Goal: Task Accomplishment & Management: Use online tool/utility

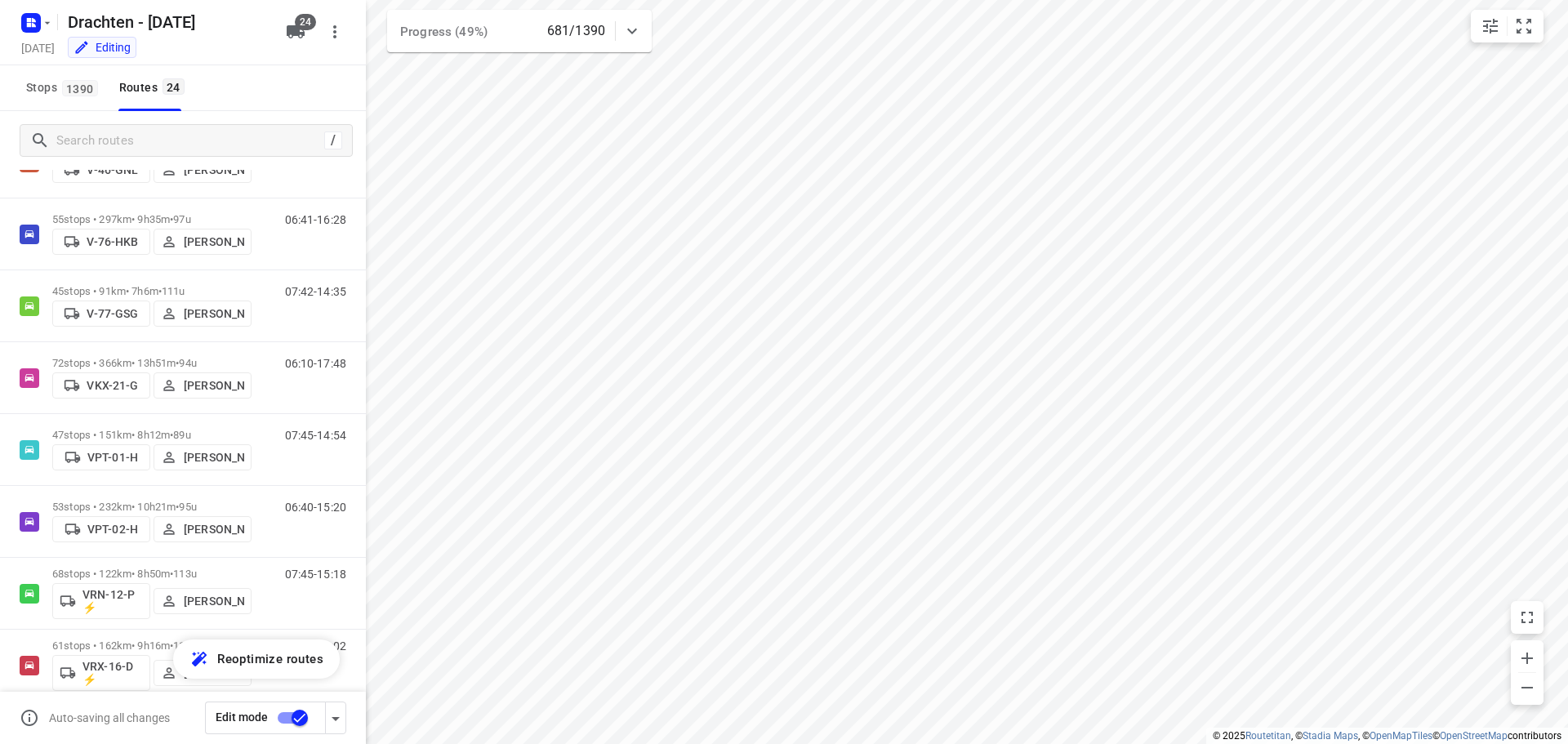
scroll to position [980, 0]
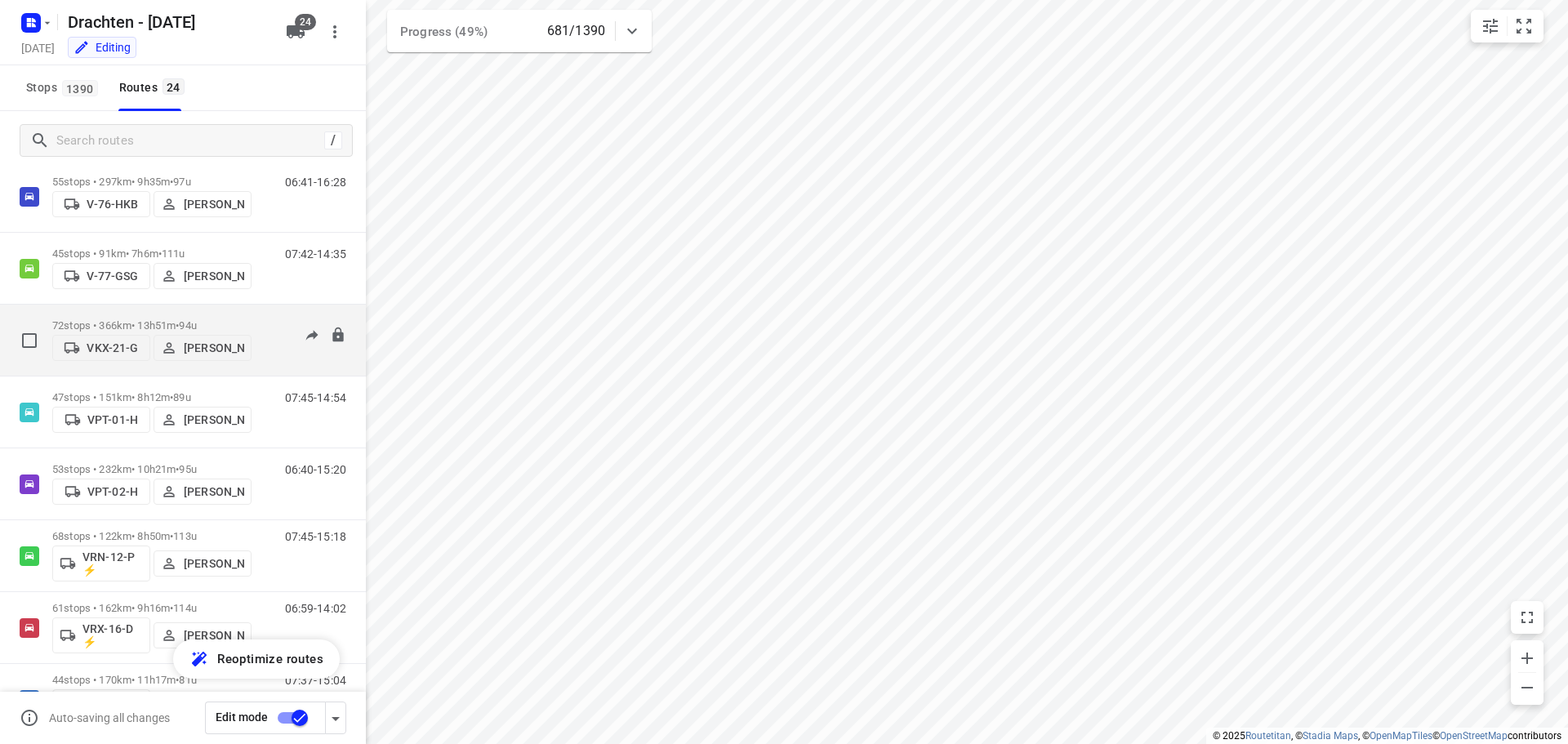
click at [156, 320] on p "72 stops • 366km • 13h51m • 94u" at bounding box center [152, 325] width 199 height 12
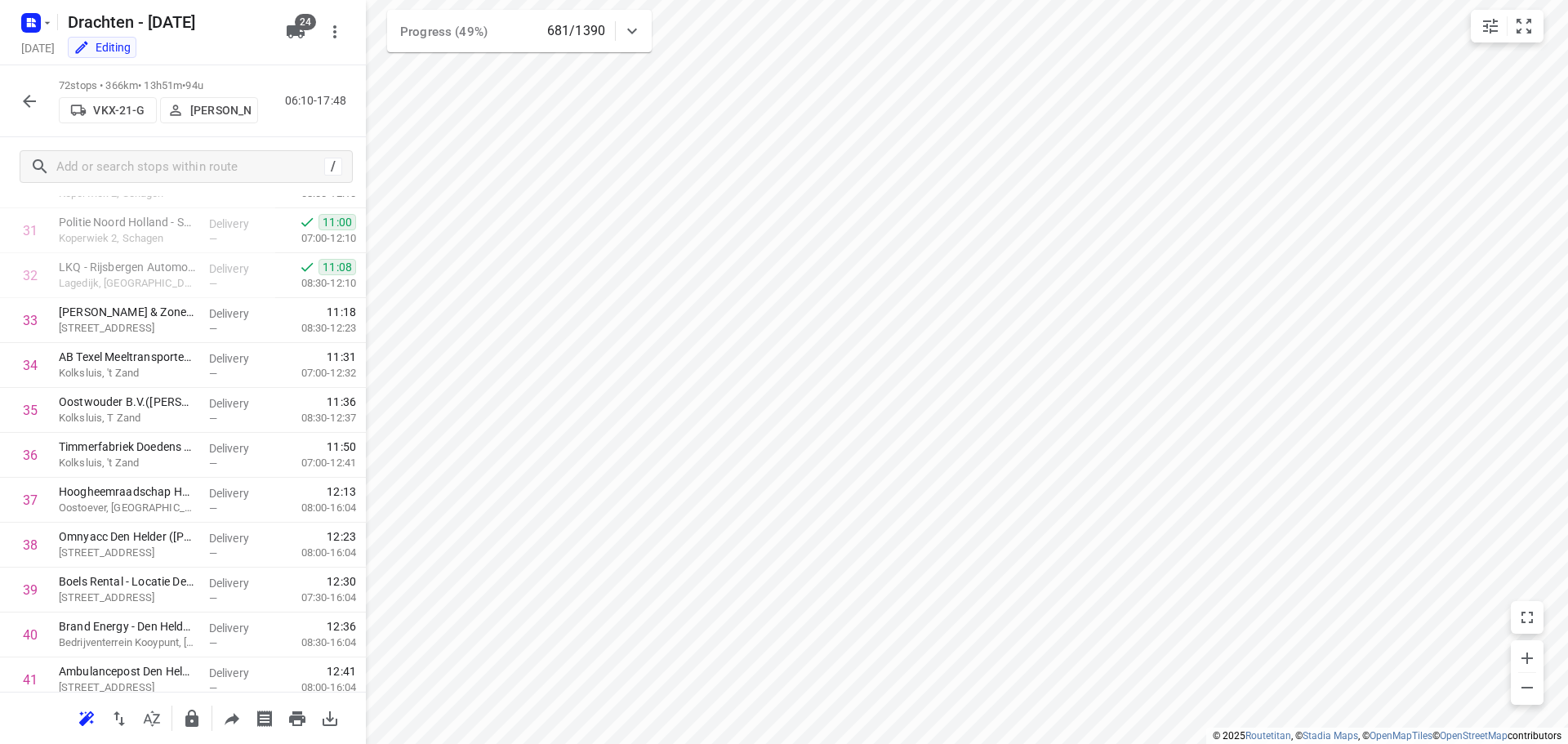
scroll to position [1388, 0]
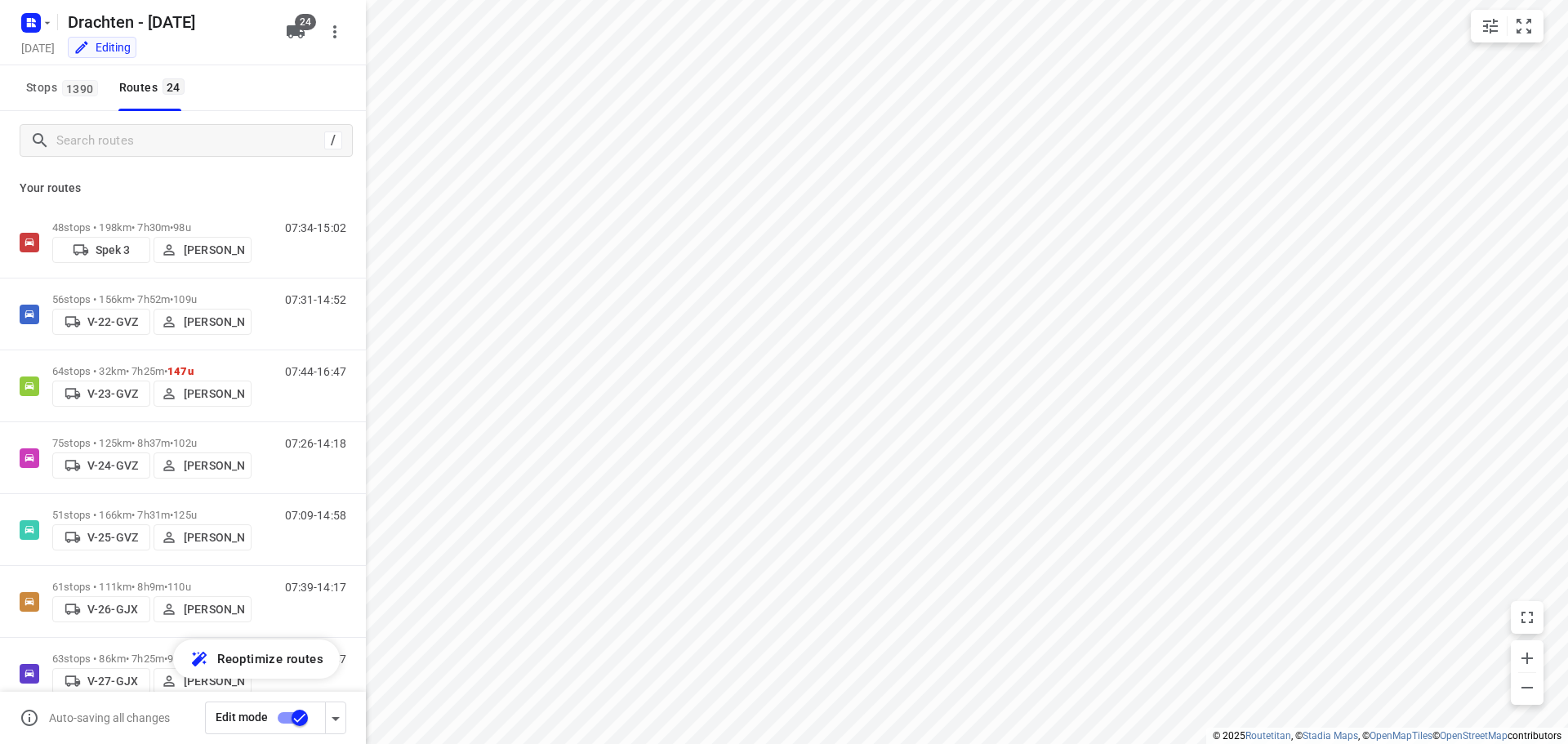
checkbox input "true"
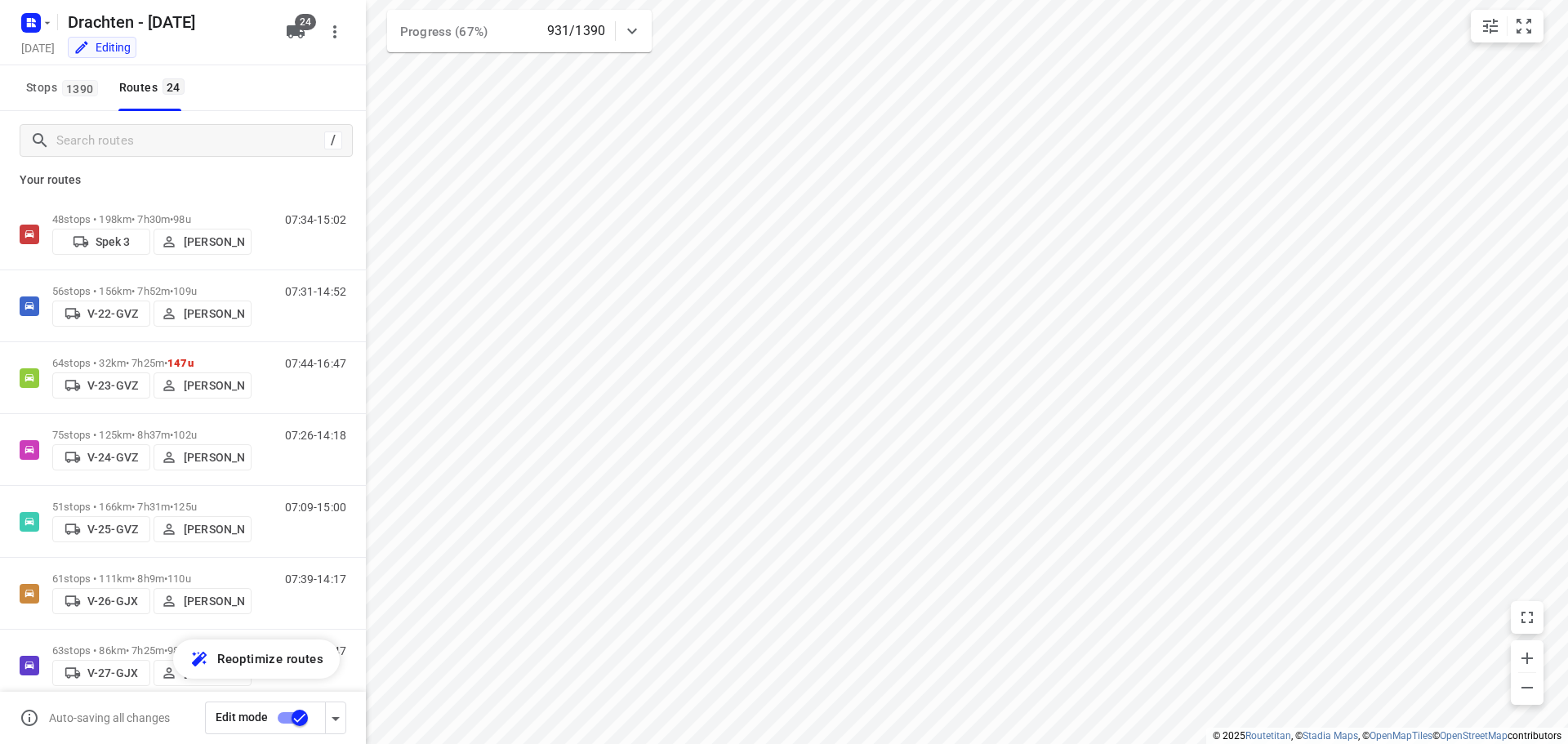
scroll to position [31, 0]
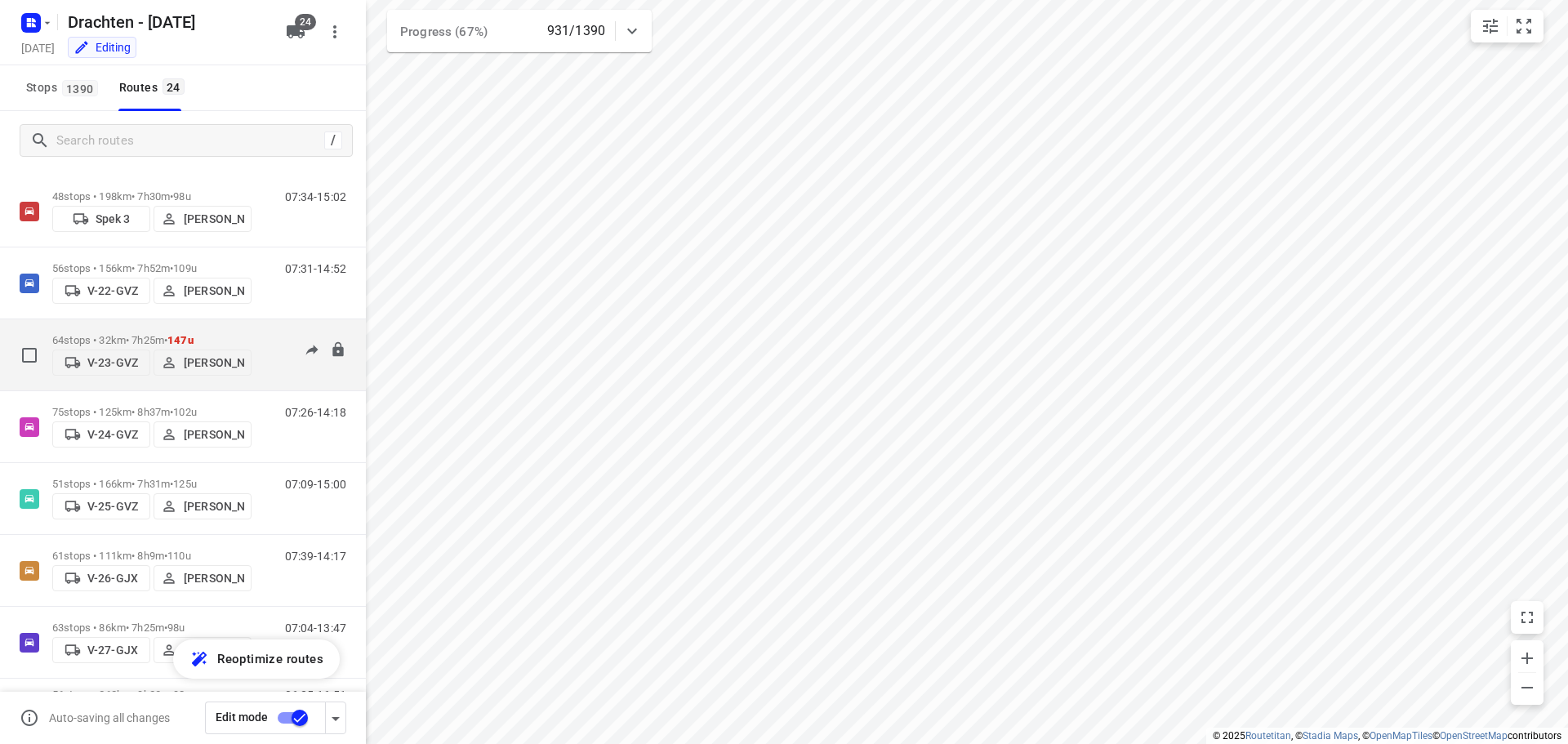
click at [183, 328] on div "64 stops • 32km • 7h25m • 147u V-23-GVZ Ruben Kommerie" at bounding box center [152, 355] width 199 height 58
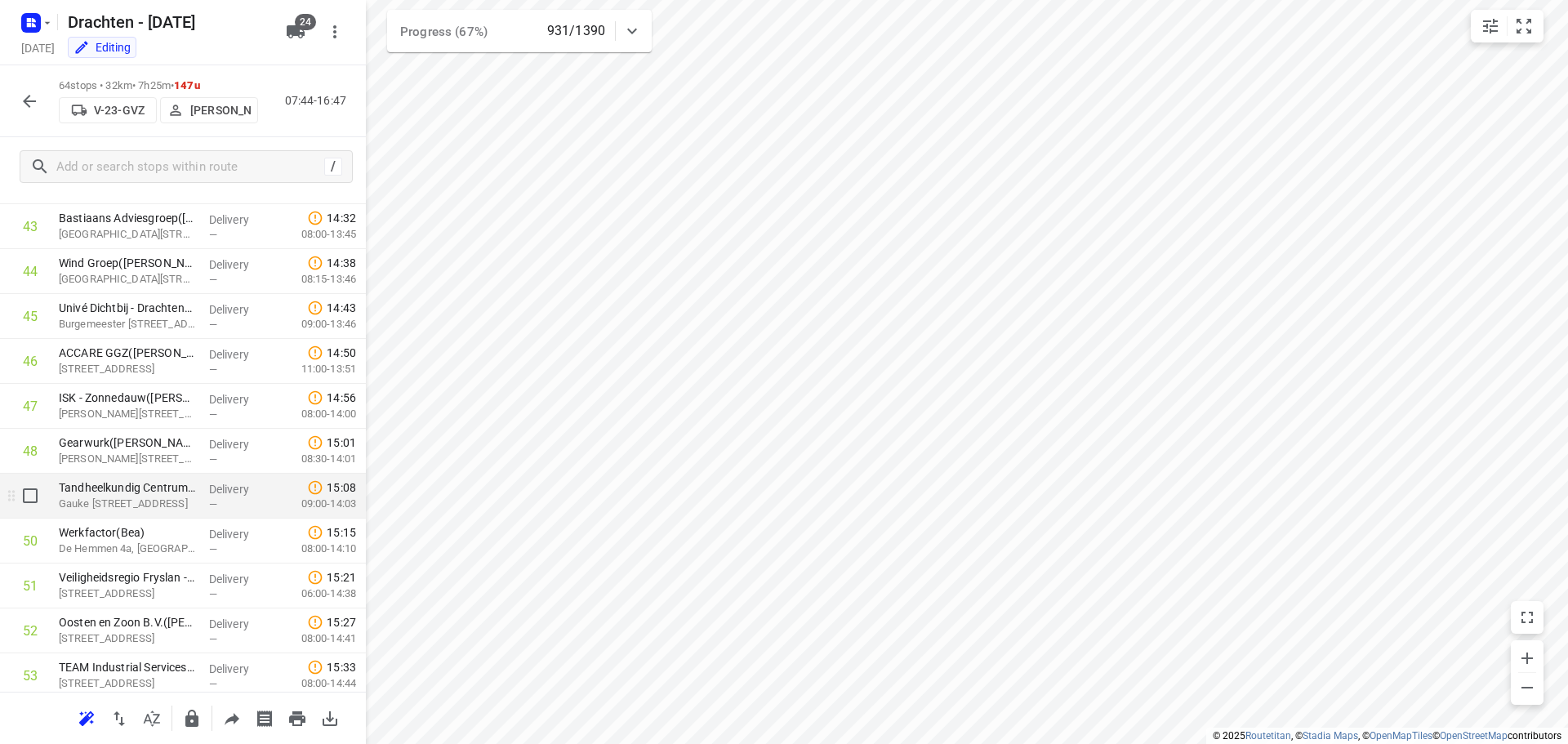
scroll to position [2042, 0]
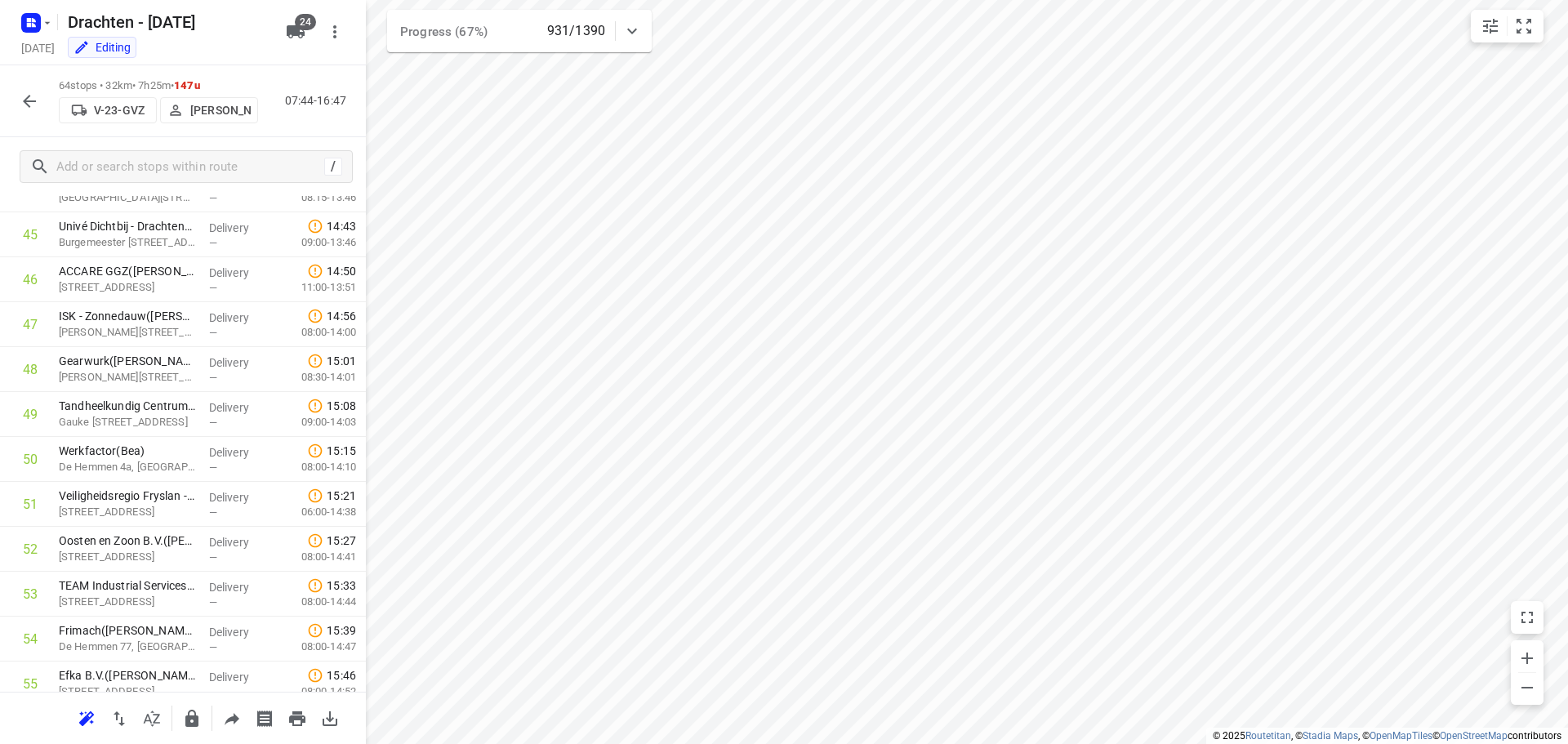
click at [29, 111] on icon "button" at bounding box center [29, 102] width 20 height 20
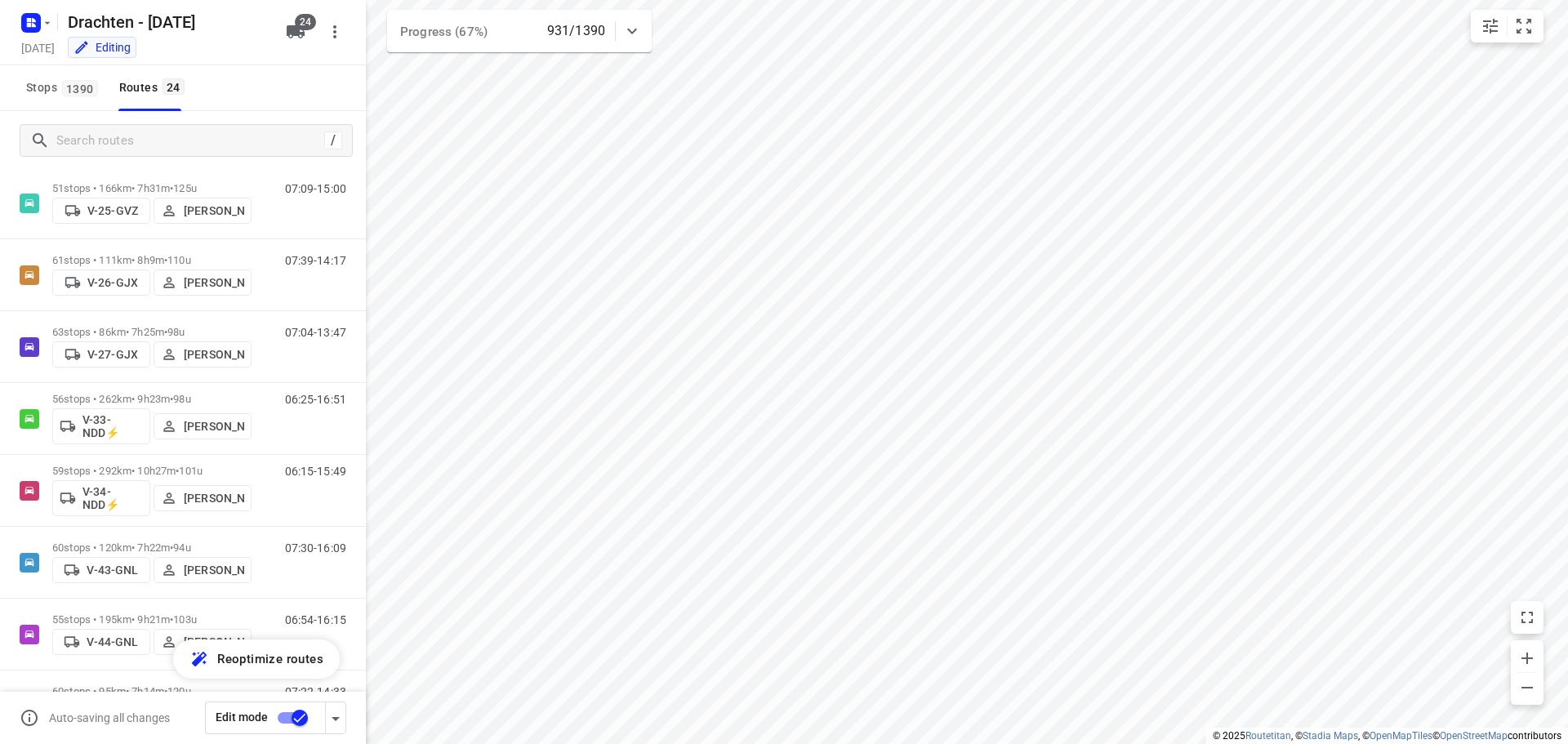
scroll to position [408, 0]
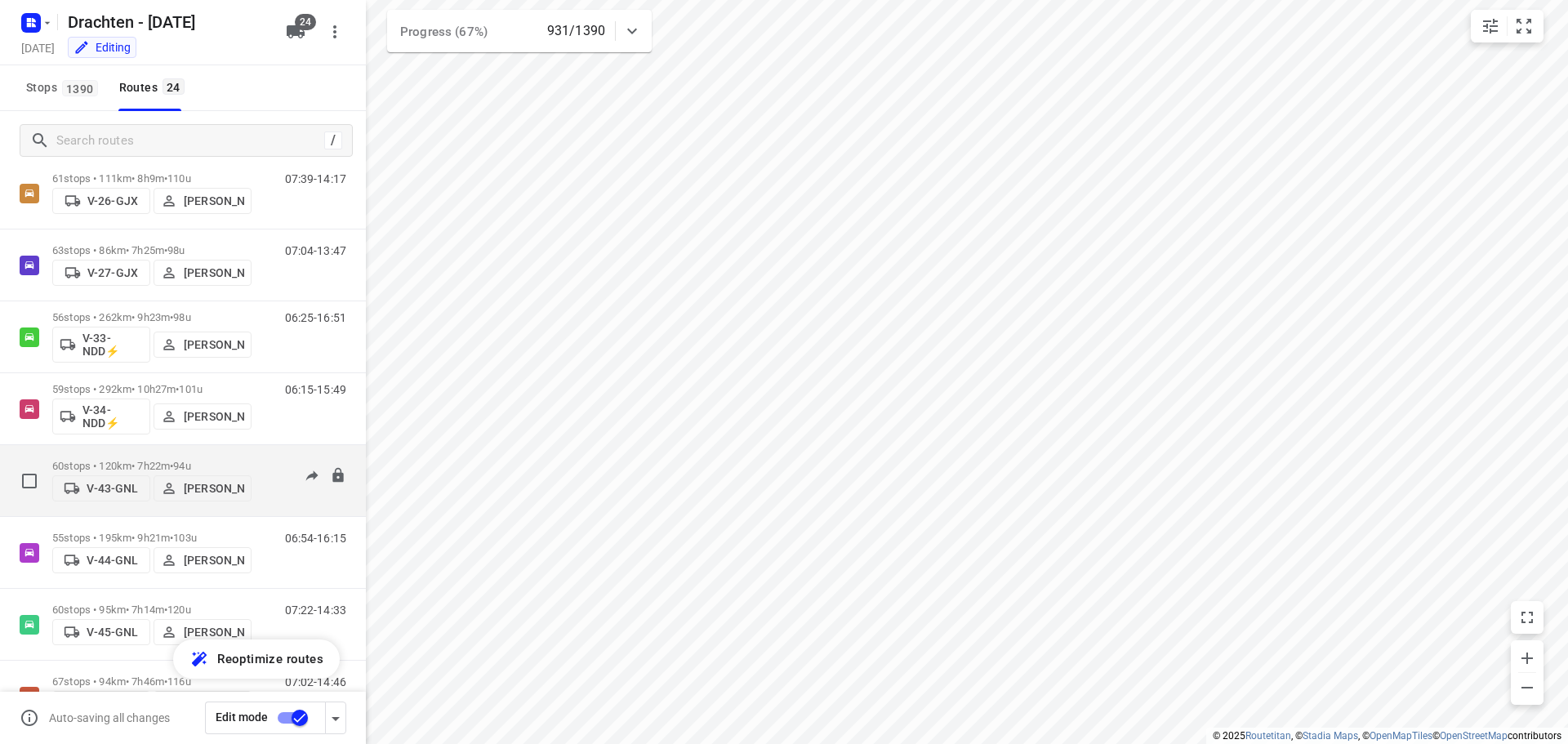
click at [171, 460] on p "60 stops • 120km • 7h22m • 94u" at bounding box center [152, 465] width 199 height 12
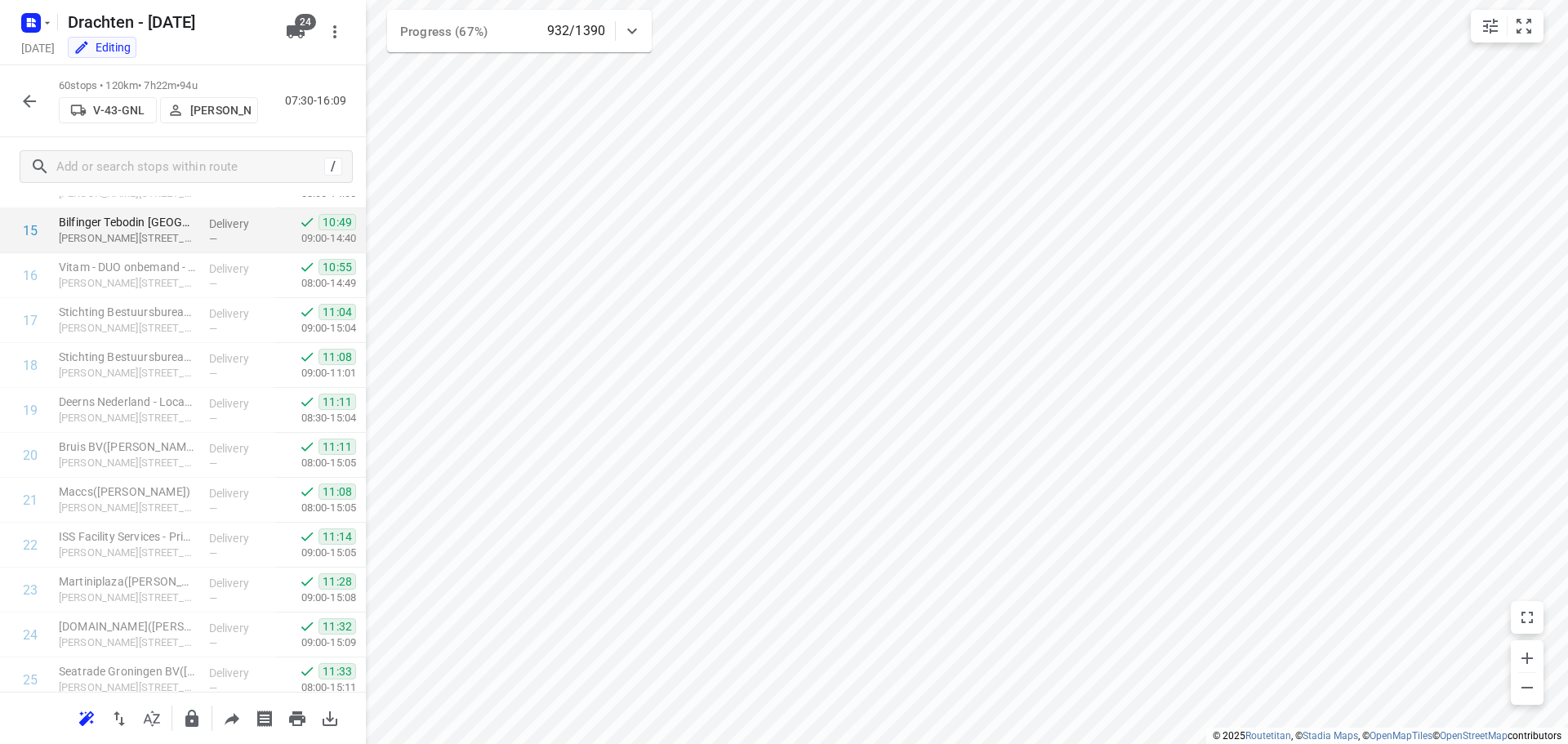
scroll to position [692, 0]
click at [30, 92] on icon "button" at bounding box center [29, 102] width 20 height 20
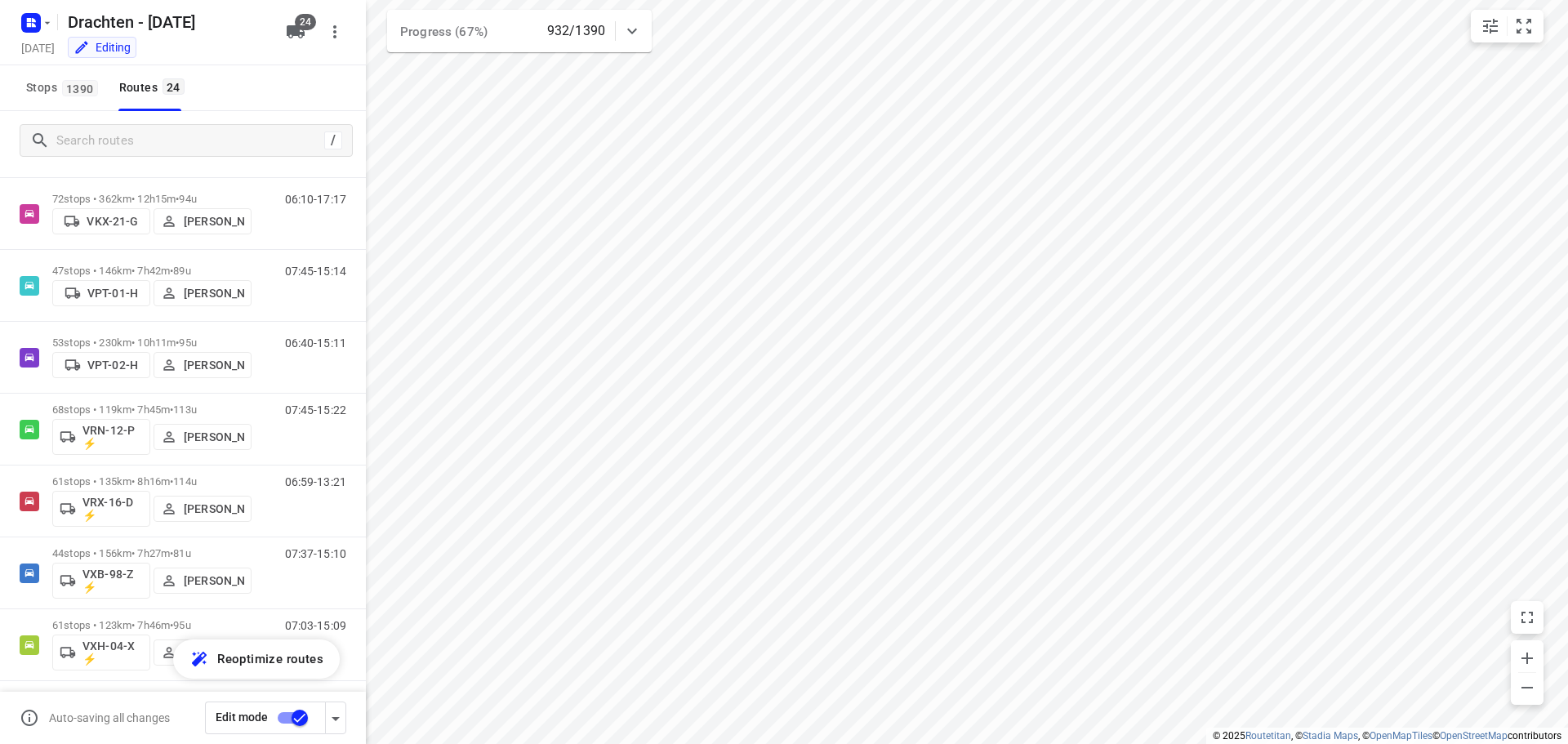
scroll to position [1143, 0]
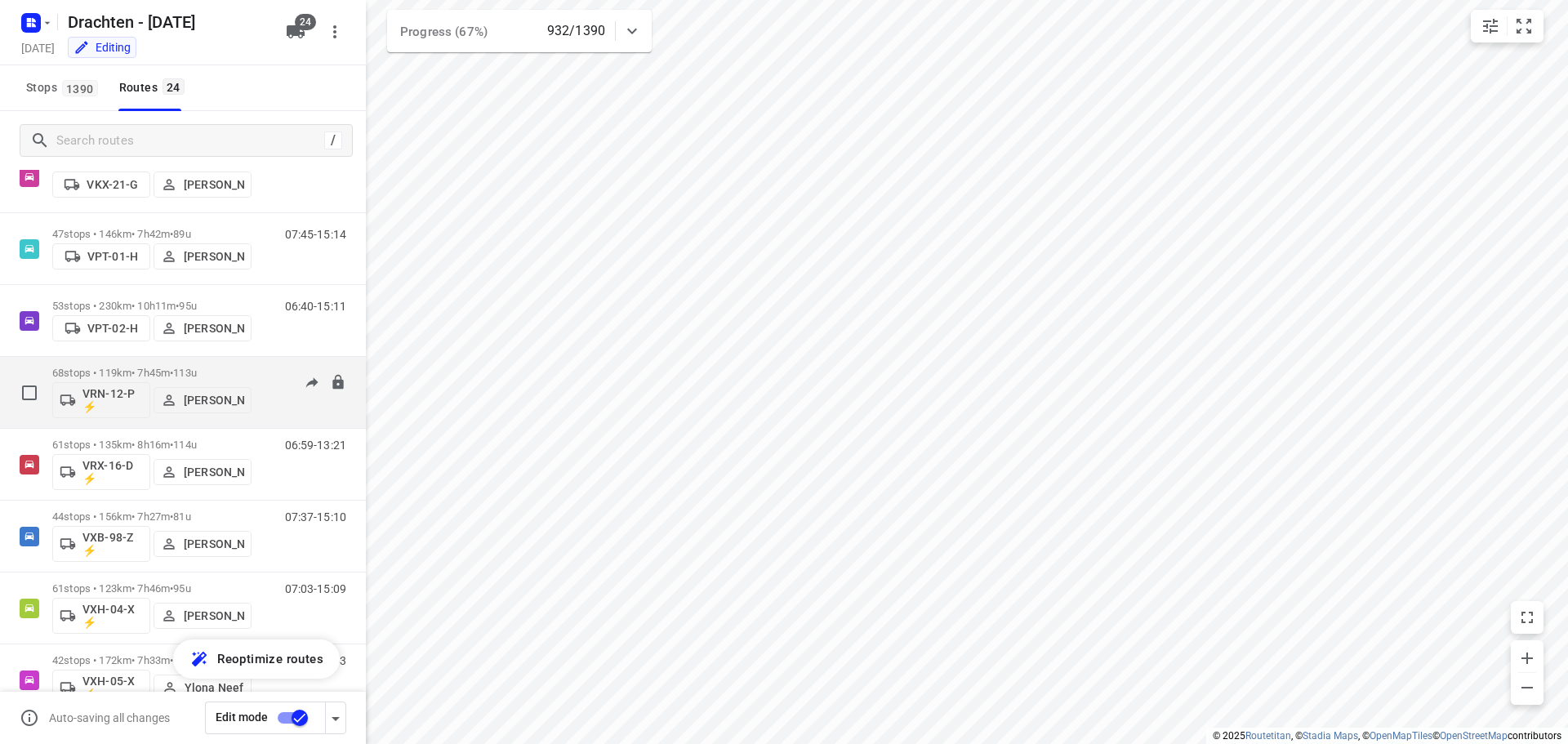
click at [197, 372] on span "113u" at bounding box center [184, 372] width 24 height 12
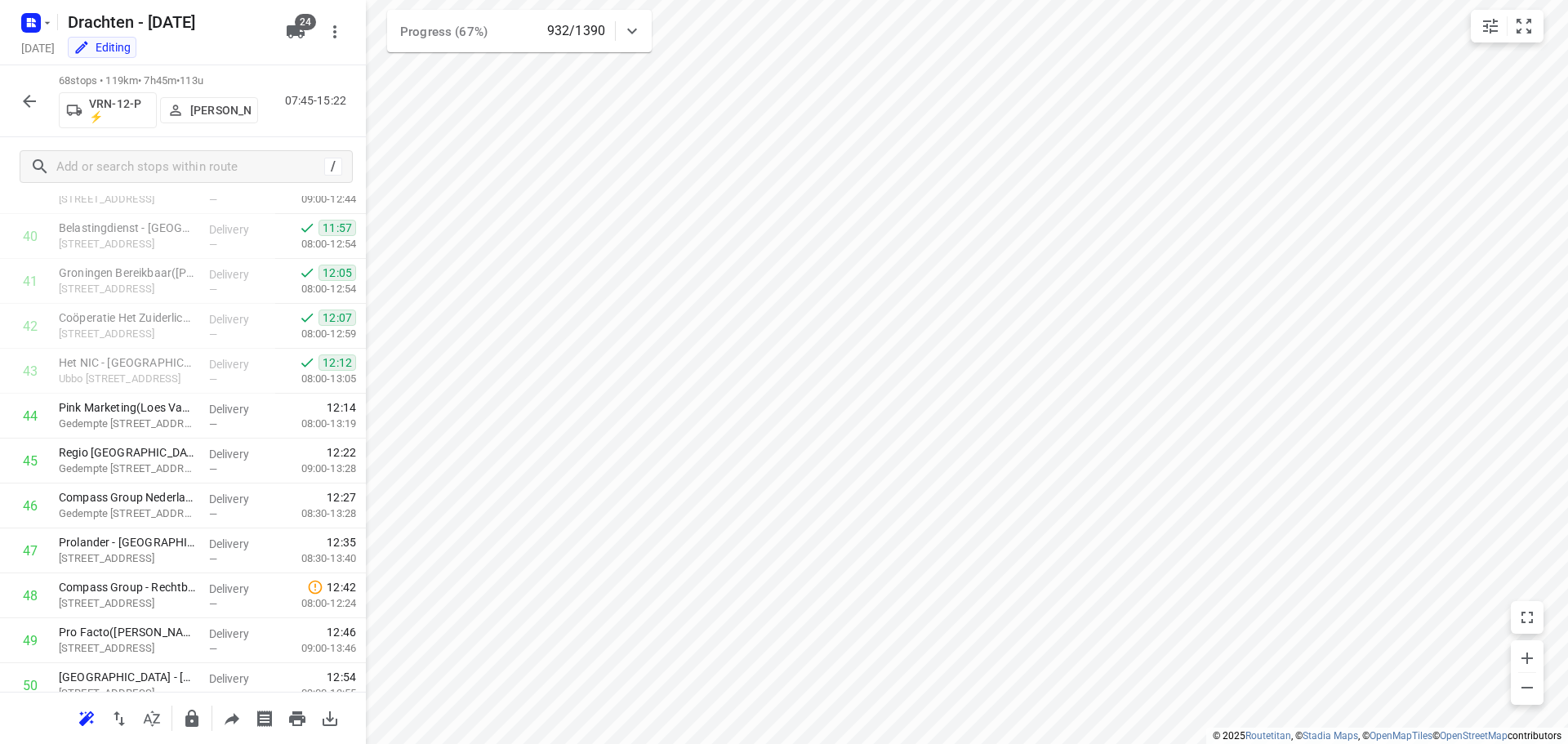
scroll to position [1878, 0]
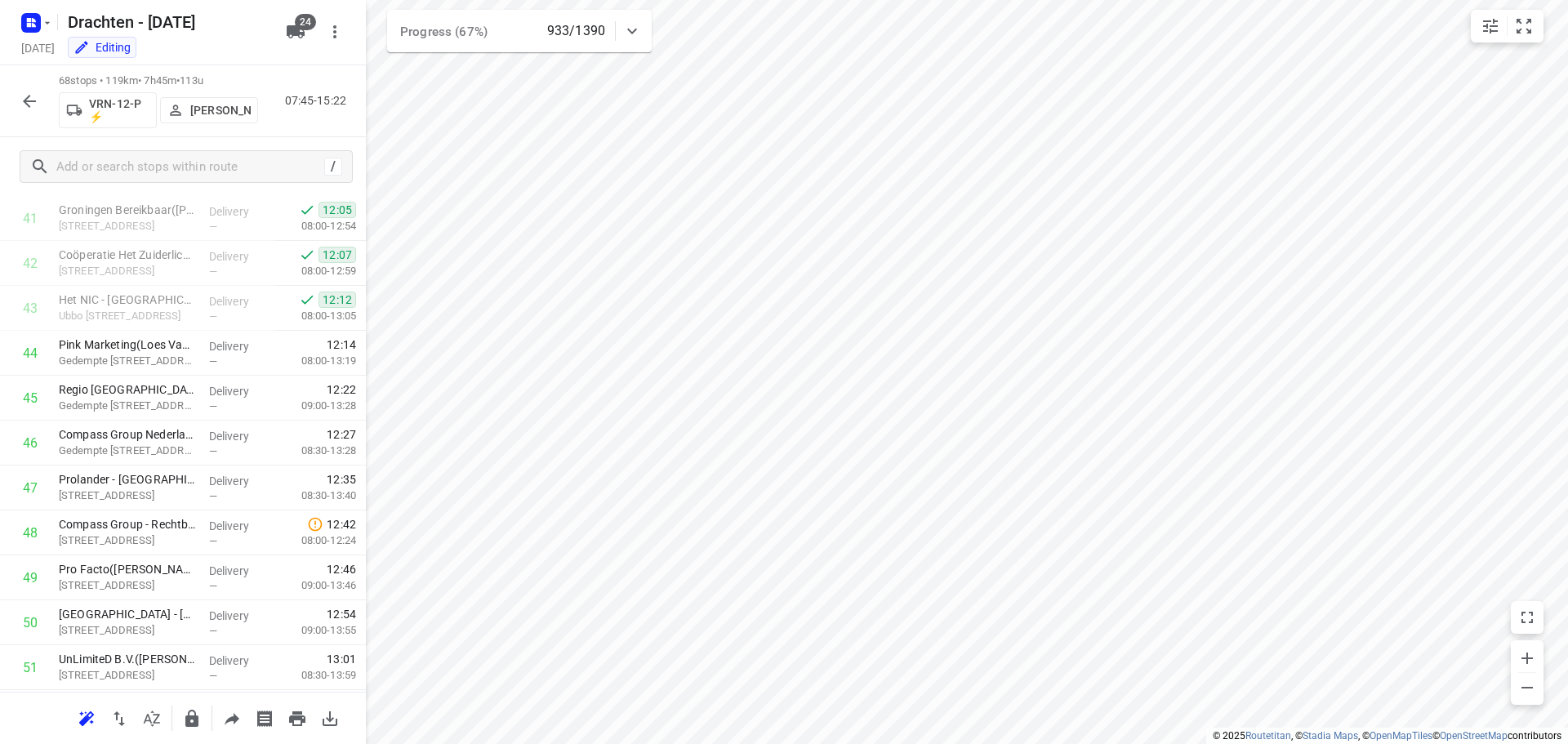
click at [35, 103] on icon "button" at bounding box center [29, 102] width 20 height 20
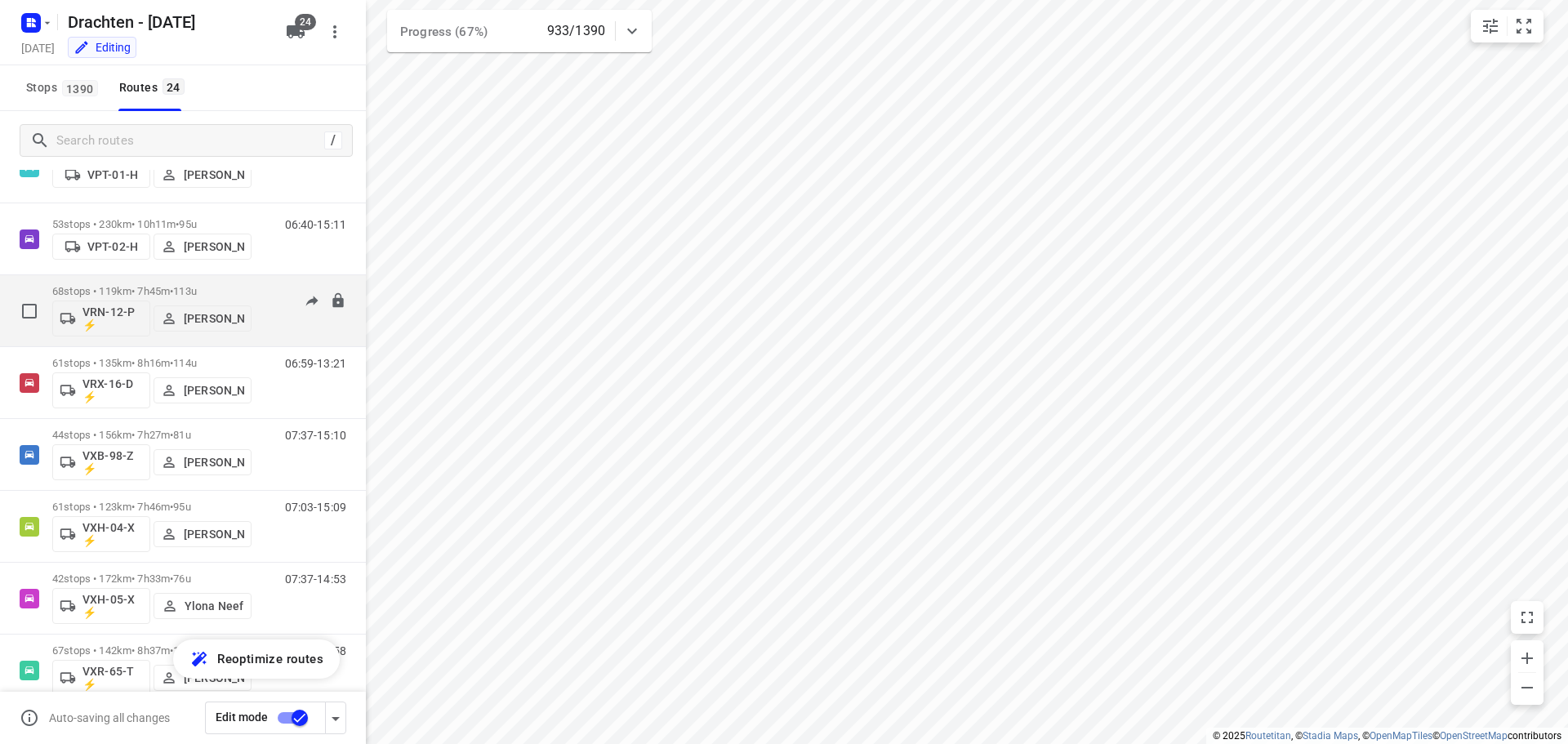
scroll to position [1256, 0]
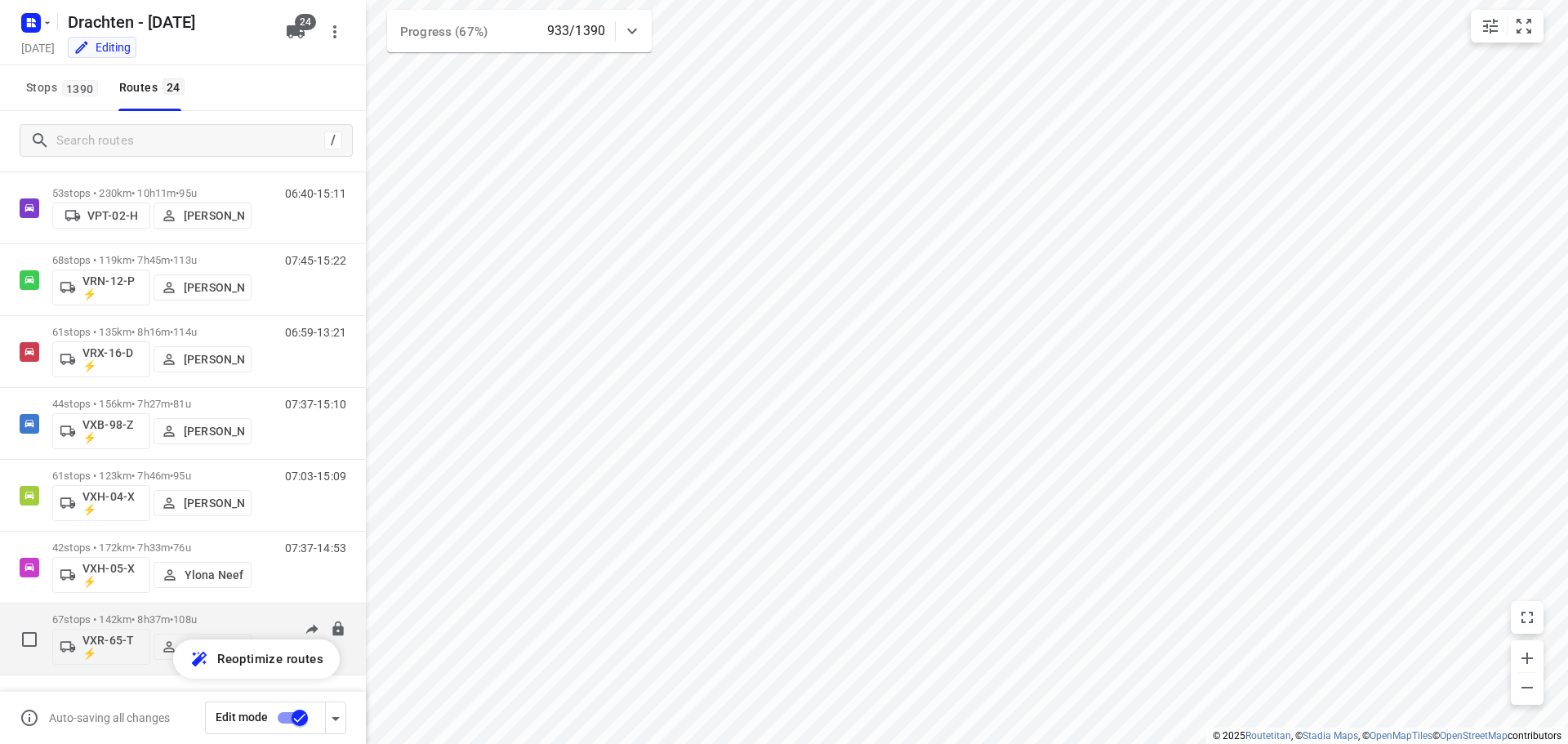
click at [197, 613] on span "108u" at bounding box center [184, 619] width 24 height 12
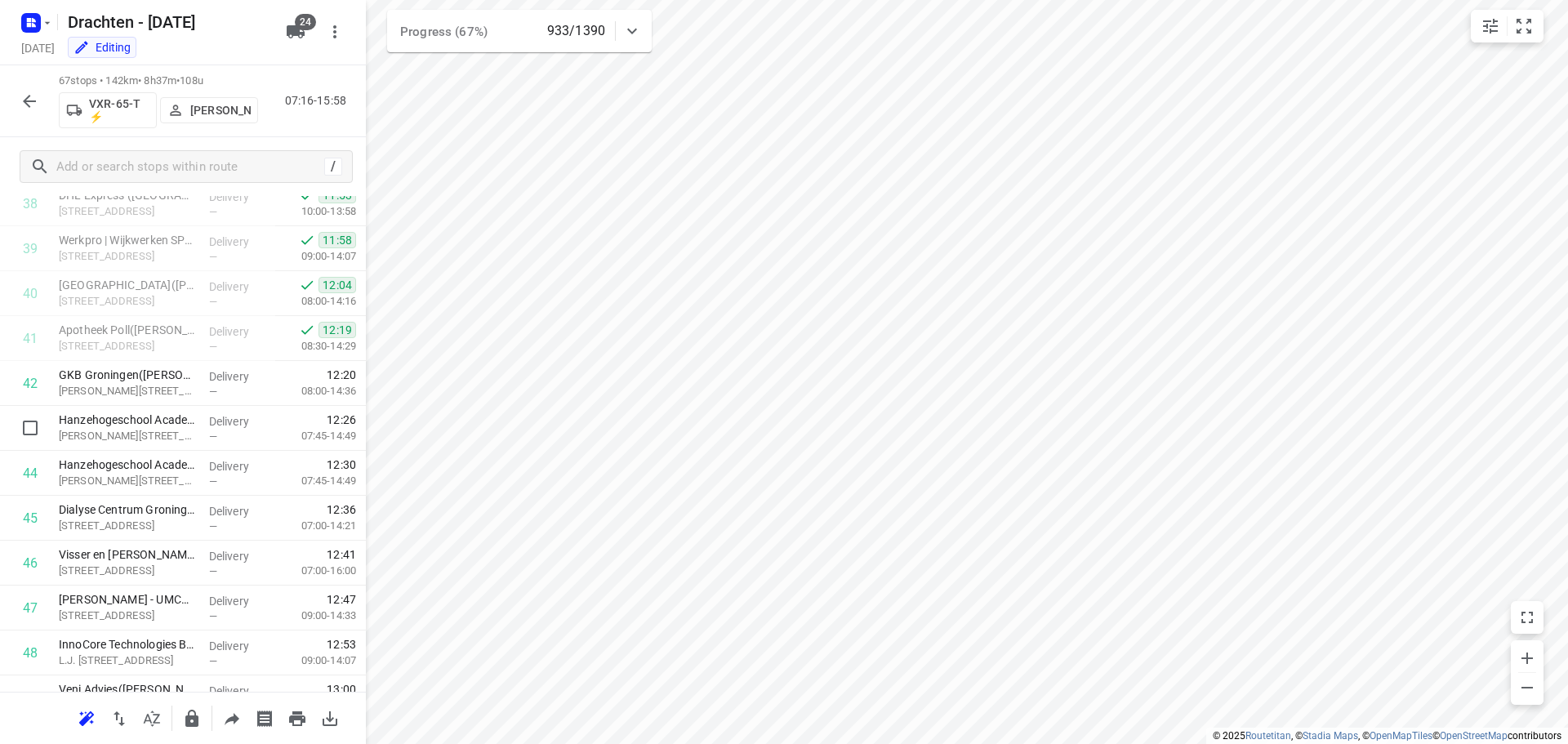
scroll to position [1797, 0]
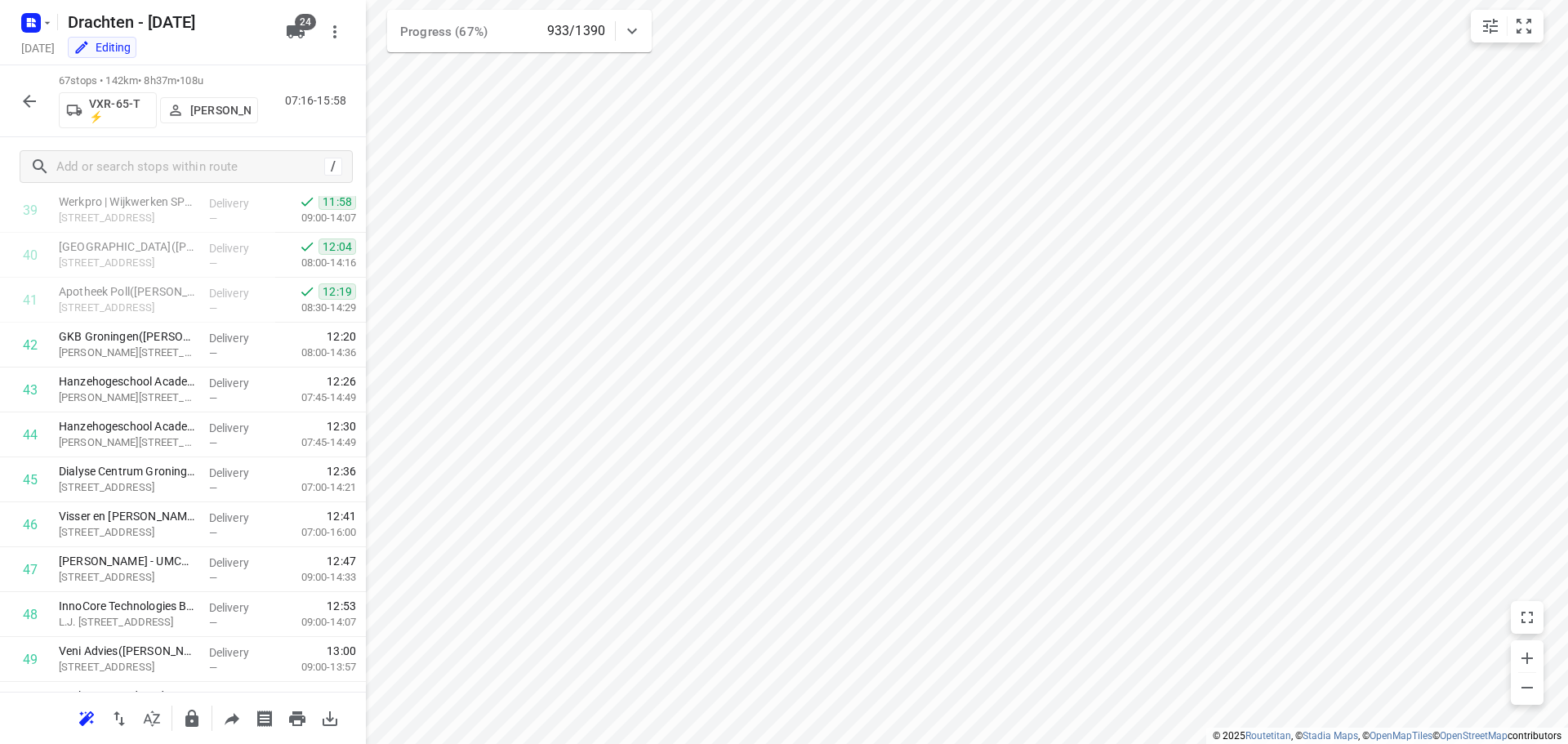
click at [30, 113] on button "button" at bounding box center [29, 102] width 33 height 33
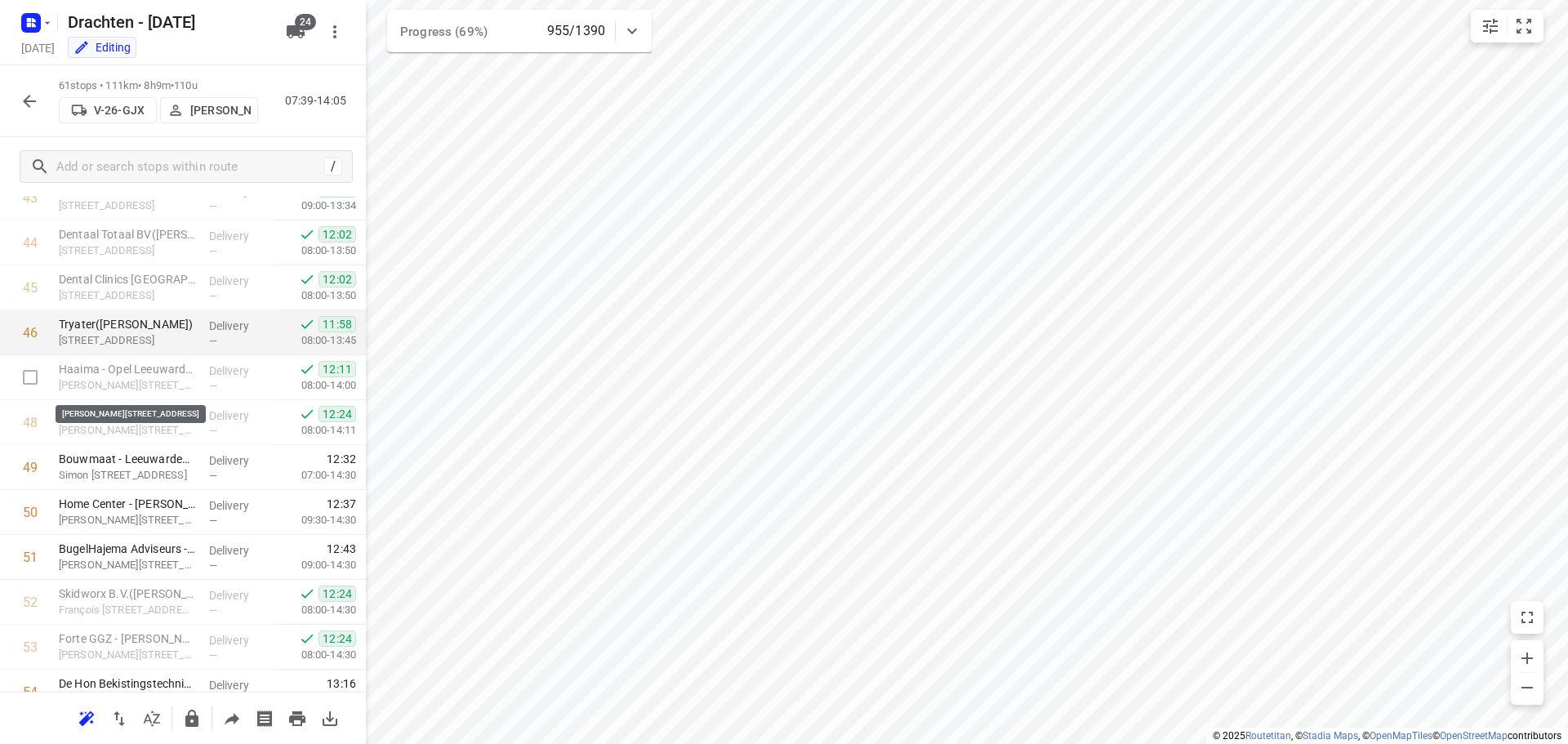
scroll to position [1962, 0]
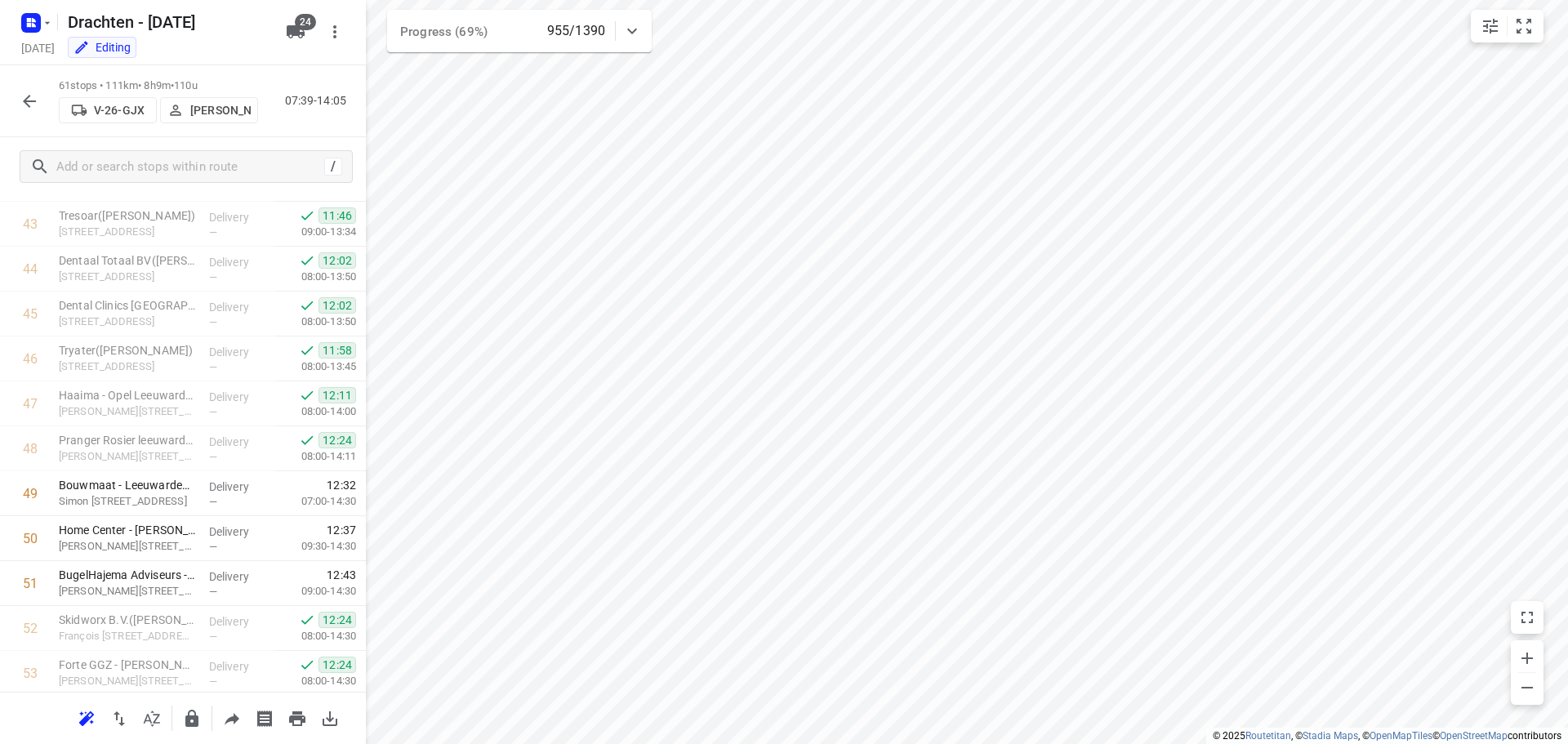
click at [30, 113] on button "button" at bounding box center [29, 102] width 33 height 33
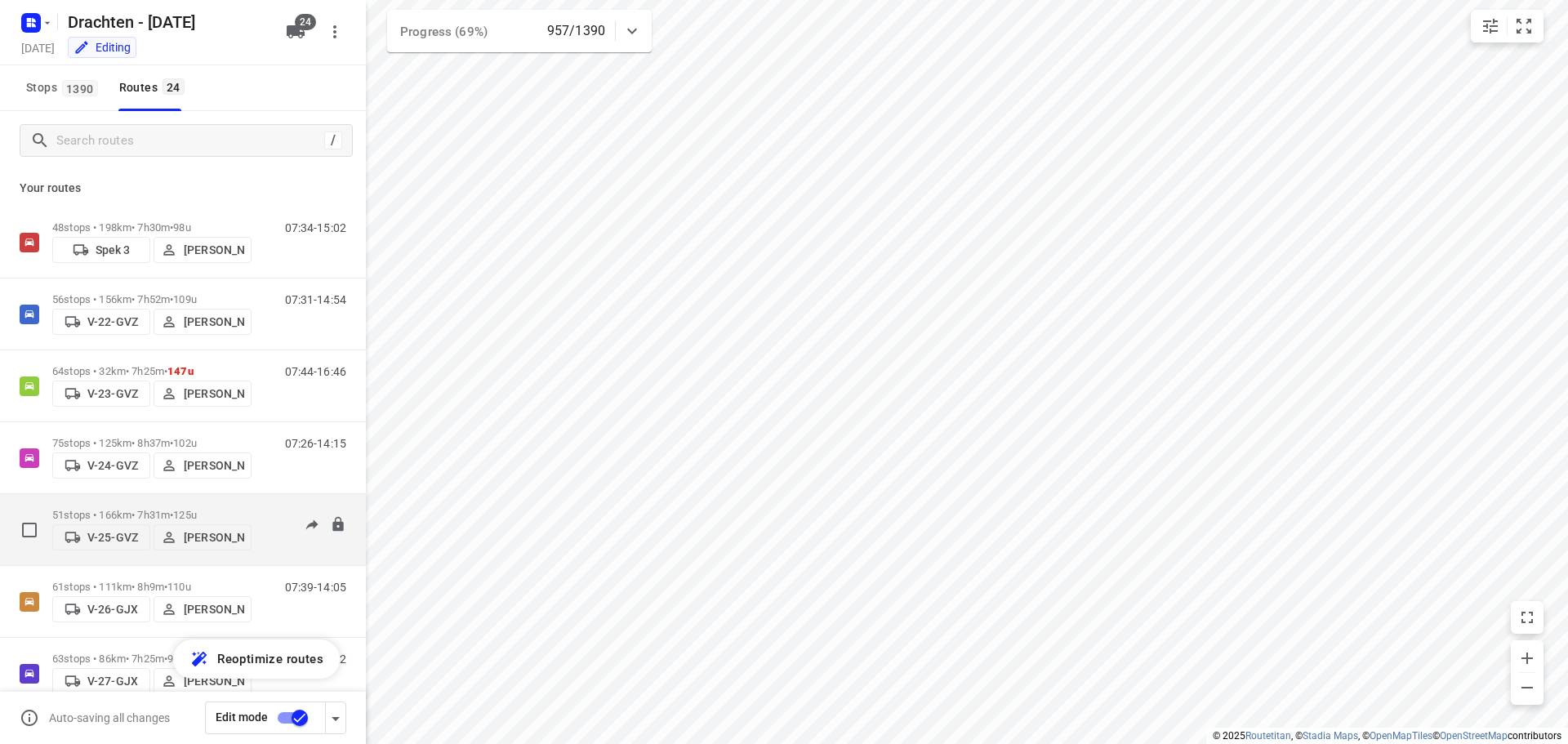
click at [179, 502] on div "51 stops • 166km • 7h31m • 125u V-25-GVZ Judith Wijma" at bounding box center [152, 529] width 199 height 58
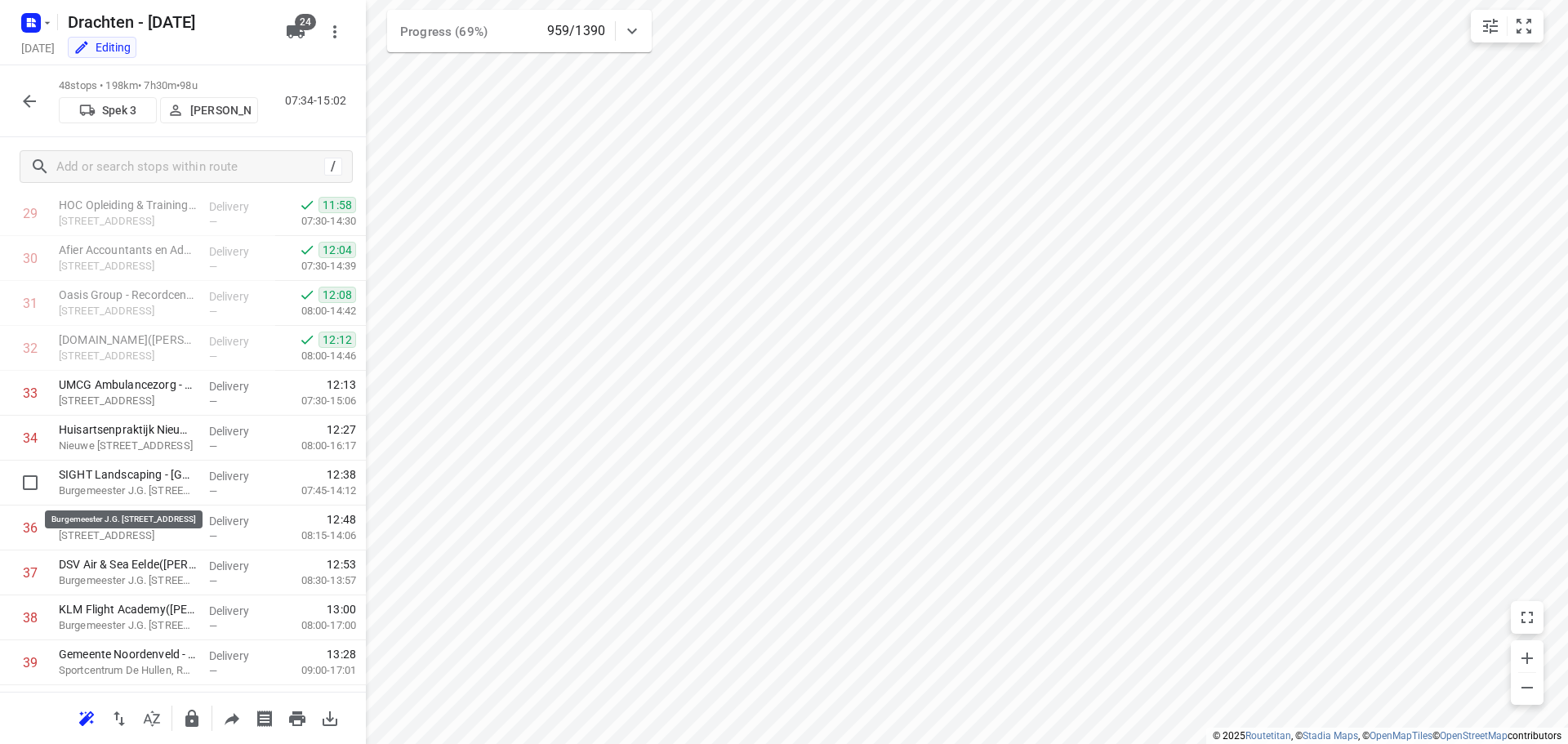
scroll to position [1378, 0]
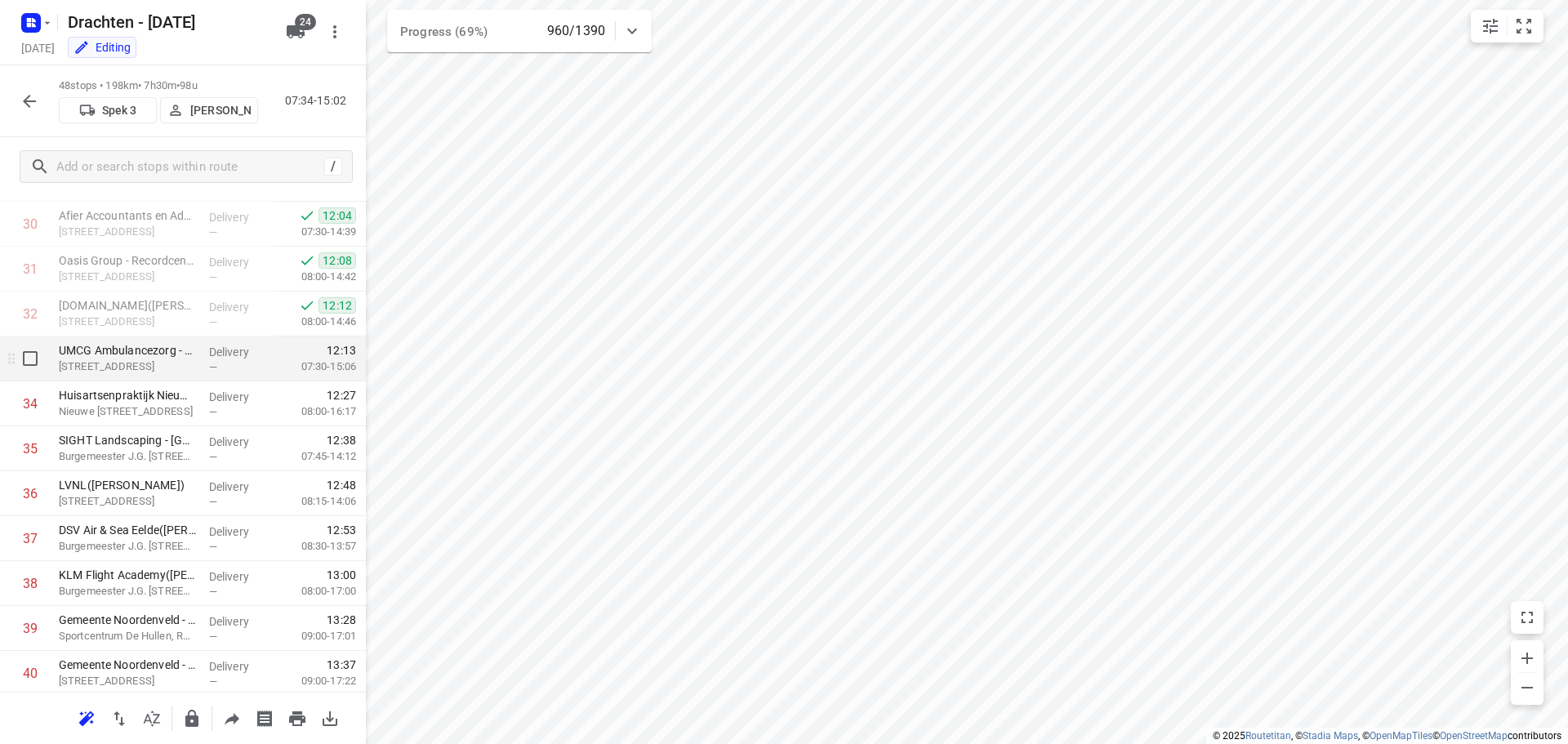
click at [218, 359] on p "Delivery" at bounding box center [239, 352] width 61 height 16
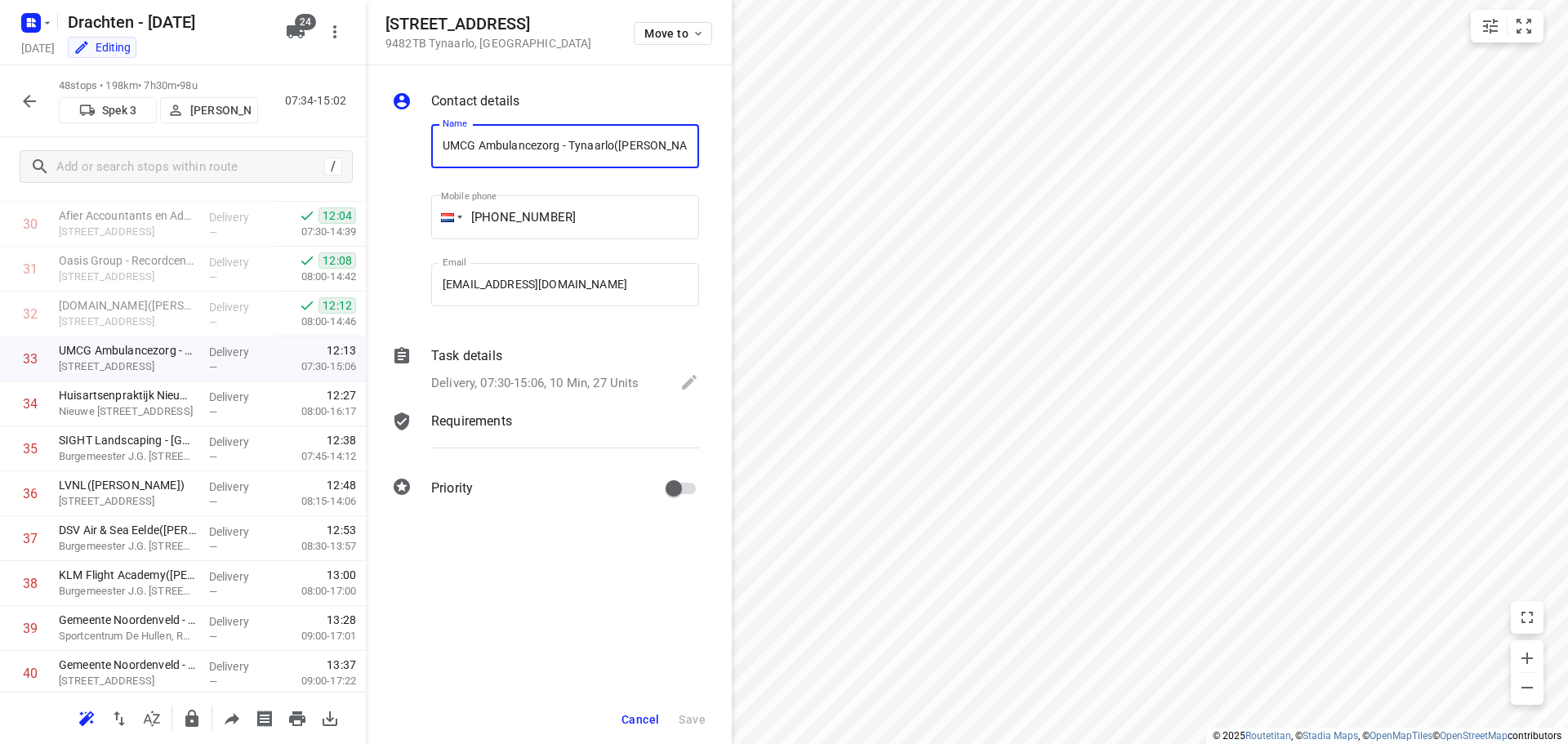
click at [525, 370] on div "Task details Delivery, 07:30-15:06, 10 Min, 27 Units" at bounding box center [564, 371] width 274 height 56
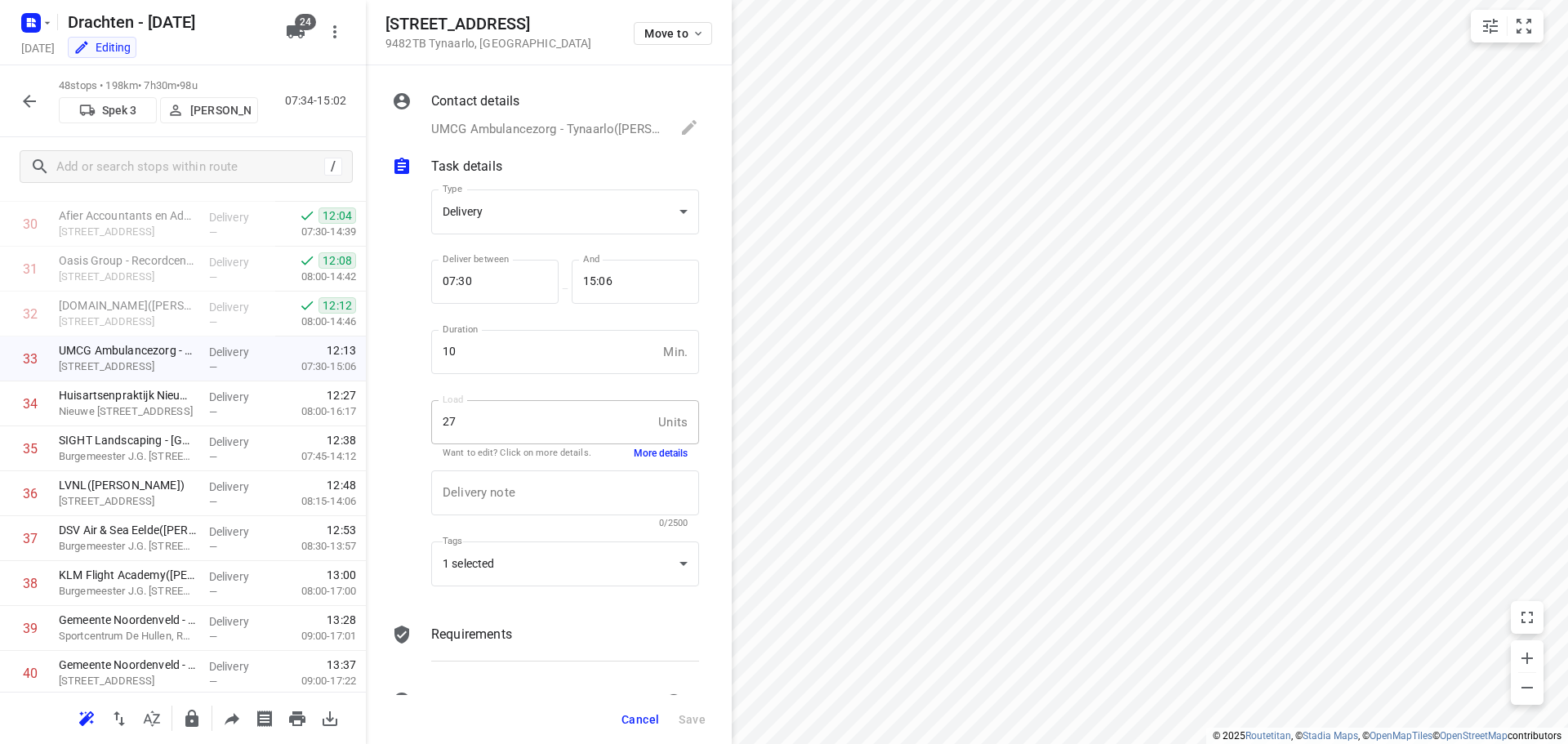
click at [669, 456] on button "More details" at bounding box center [660, 453] width 54 height 14
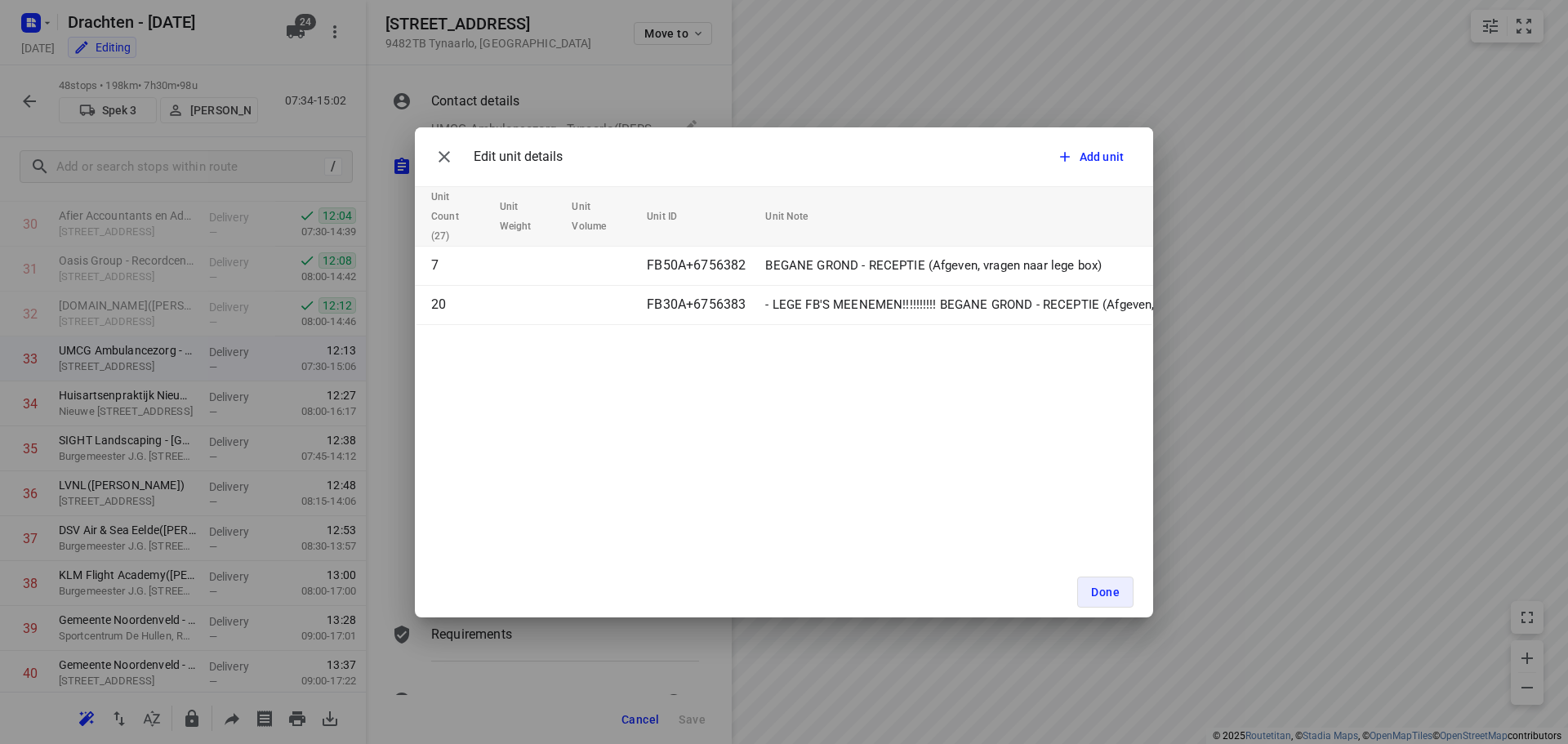
scroll to position [0, 0]
click at [451, 153] on icon "button" at bounding box center [444, 157] width 20 height 20
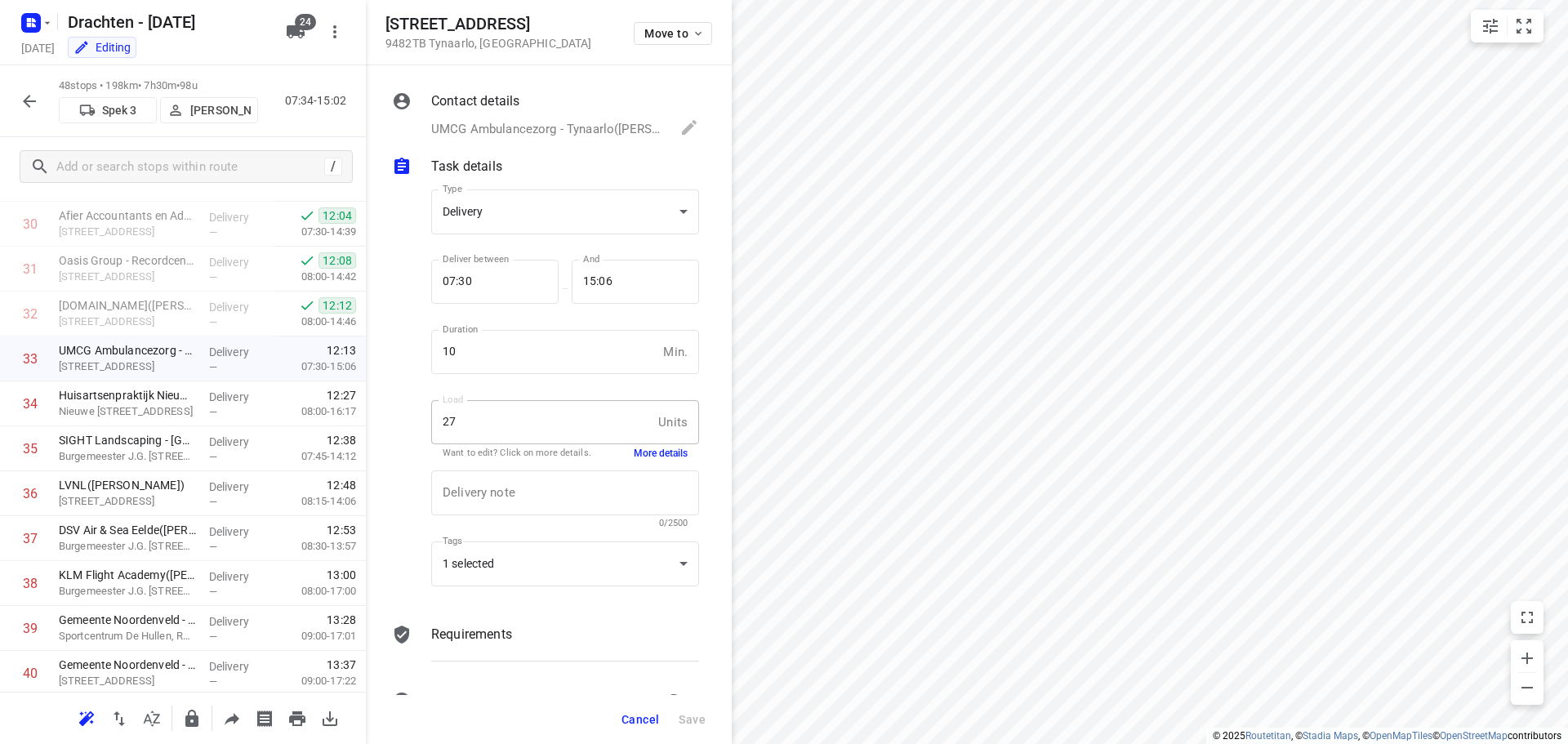
click at [626, 714] on span "Cancel" at bounding box center [640, 719] width 38 height 13
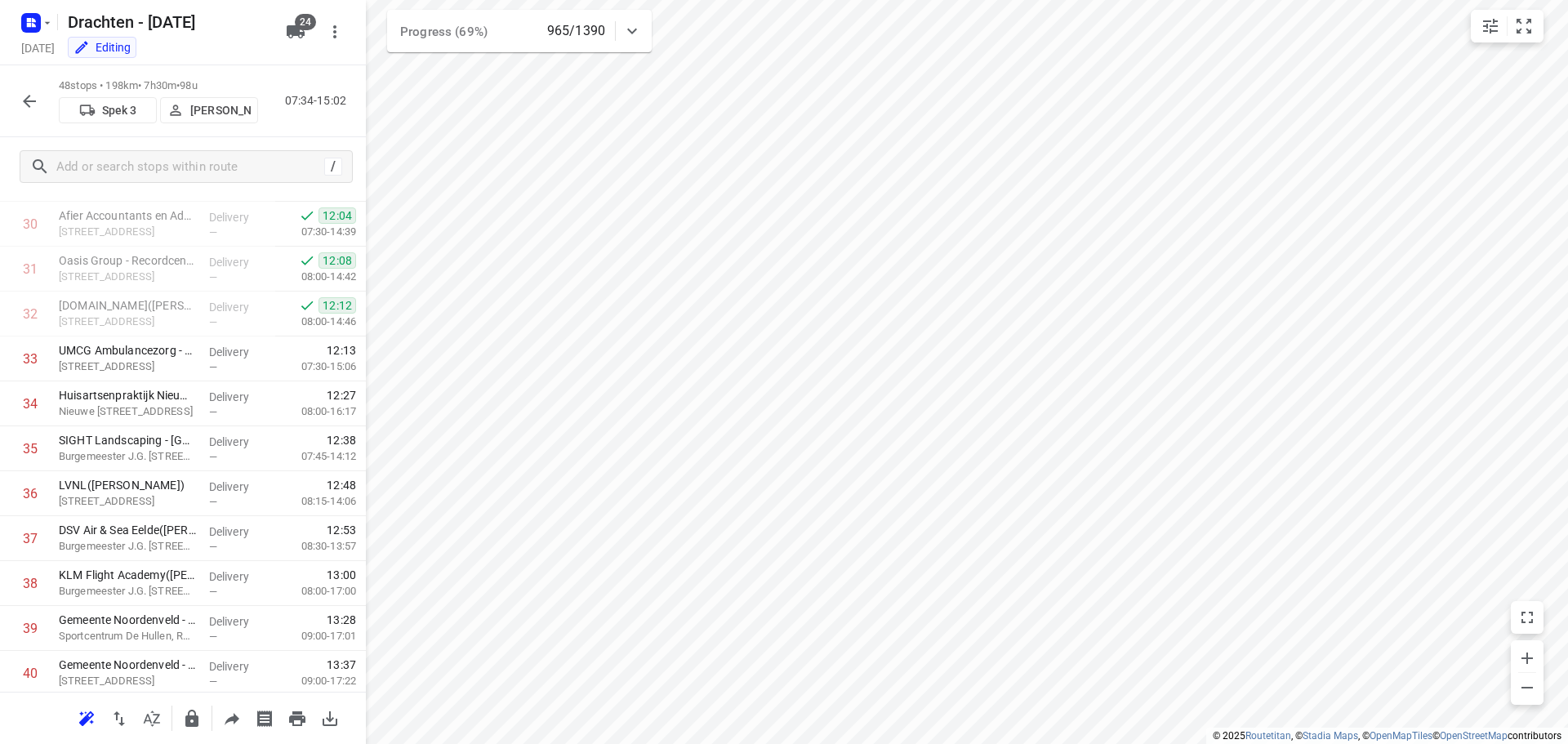
click at [33, 109] on icon "button" at bounding box center [29, 102] width 20 height 20
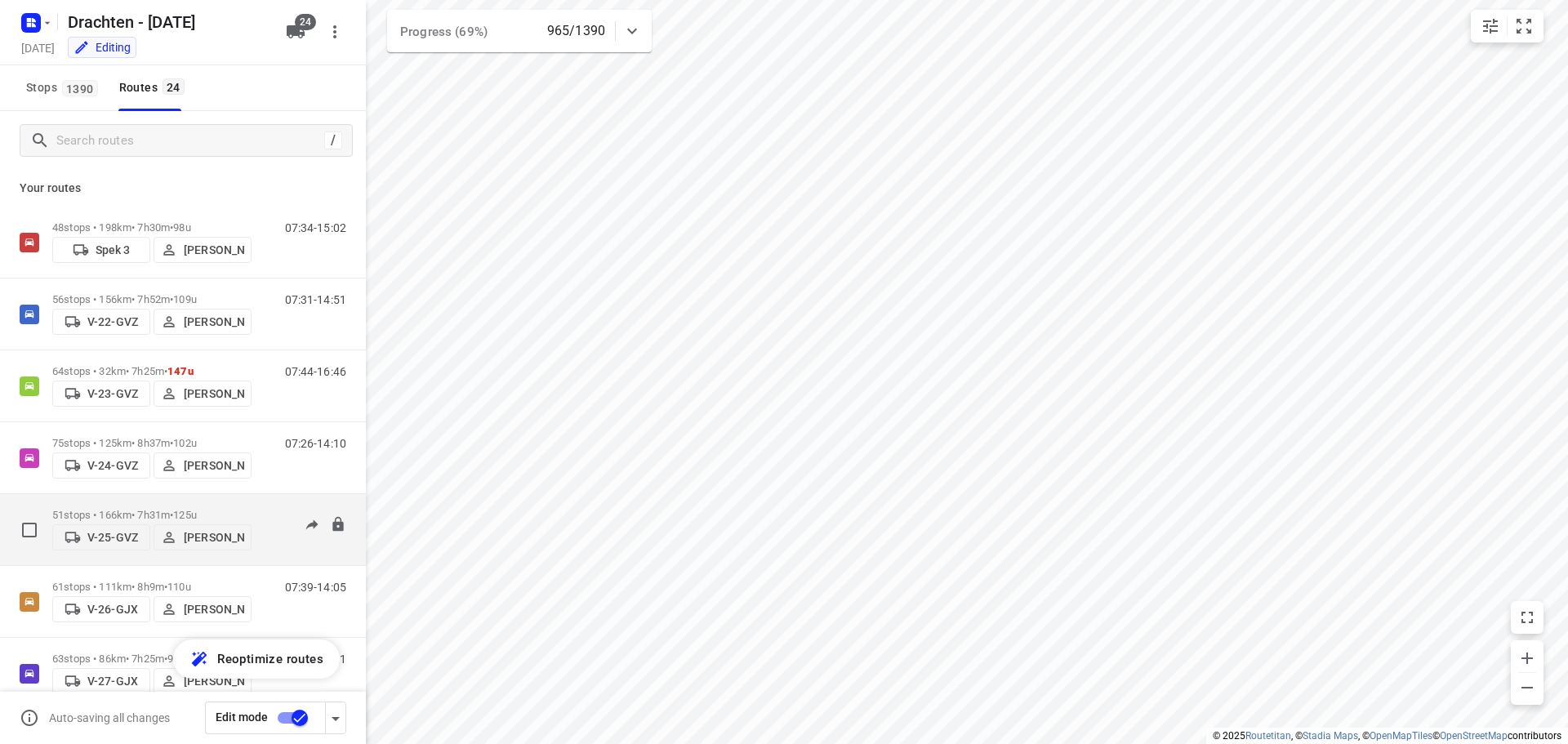
scroll to position [408, 0]
